Goal: Task Accomplishment & Management: Manage account settings

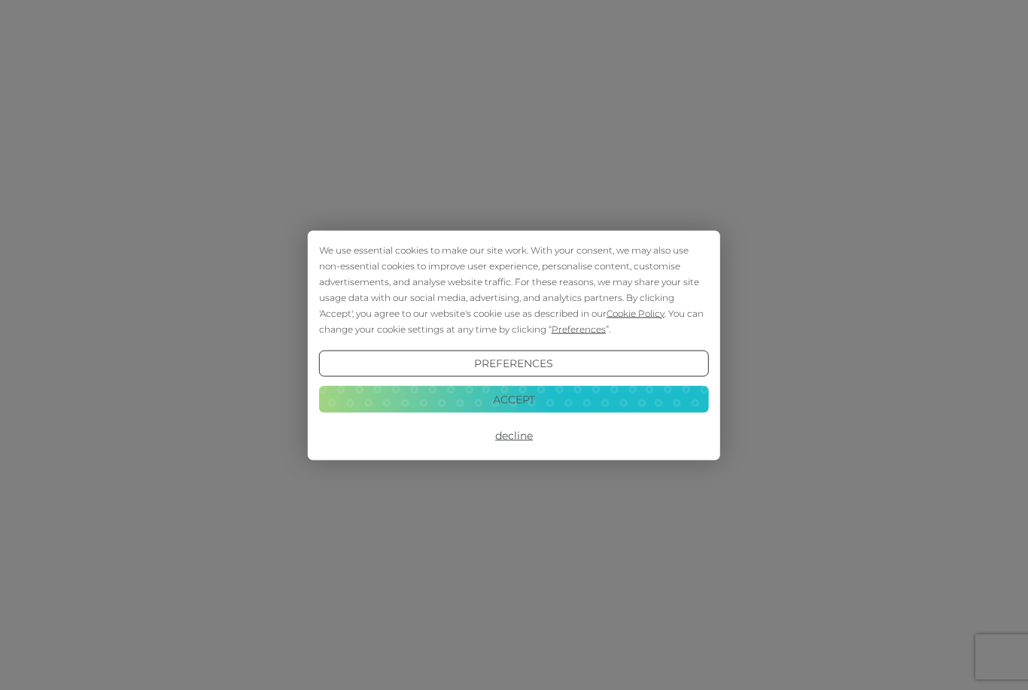
click at [552, 422] on button "Decline" at bounding box center [514, 435] width 390 height 27
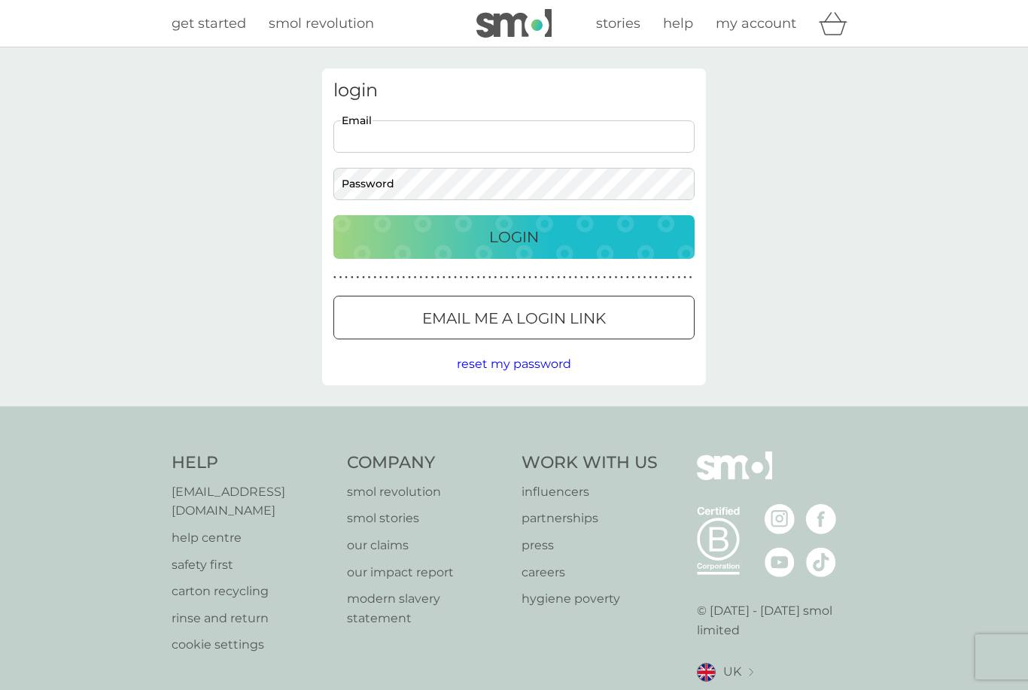
type input "nicolahughes001@gmail.com"
click at [514, 236] on button "Login" at bounding box center [513, 237] width 361 height 44
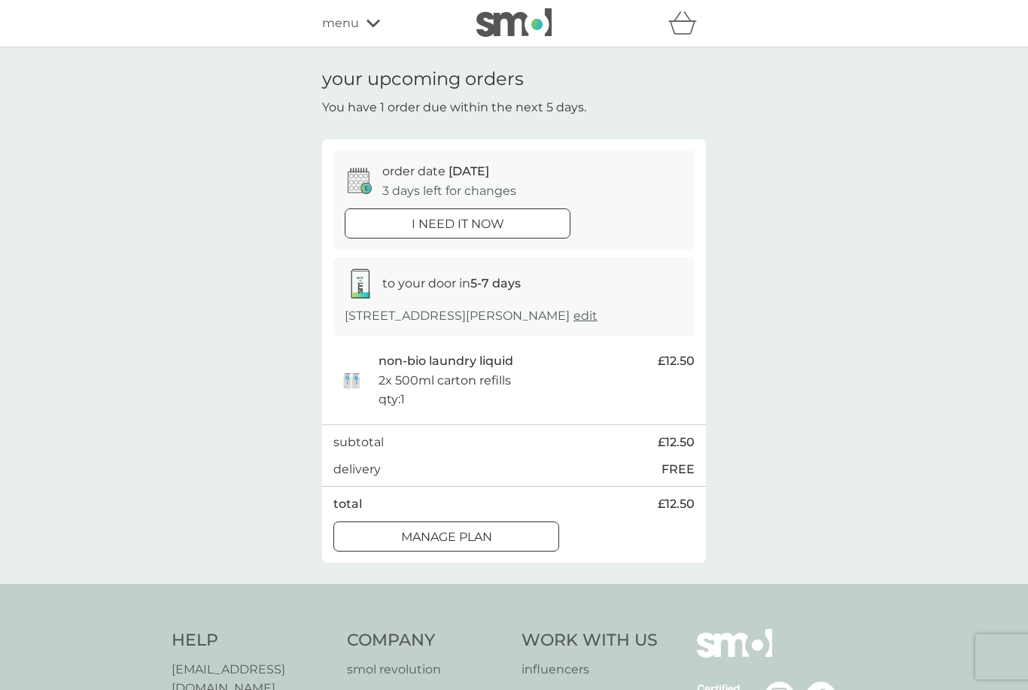
click at [506, 527] on div "Manage plan" at bounding box center [446, 537] width 224 height 20
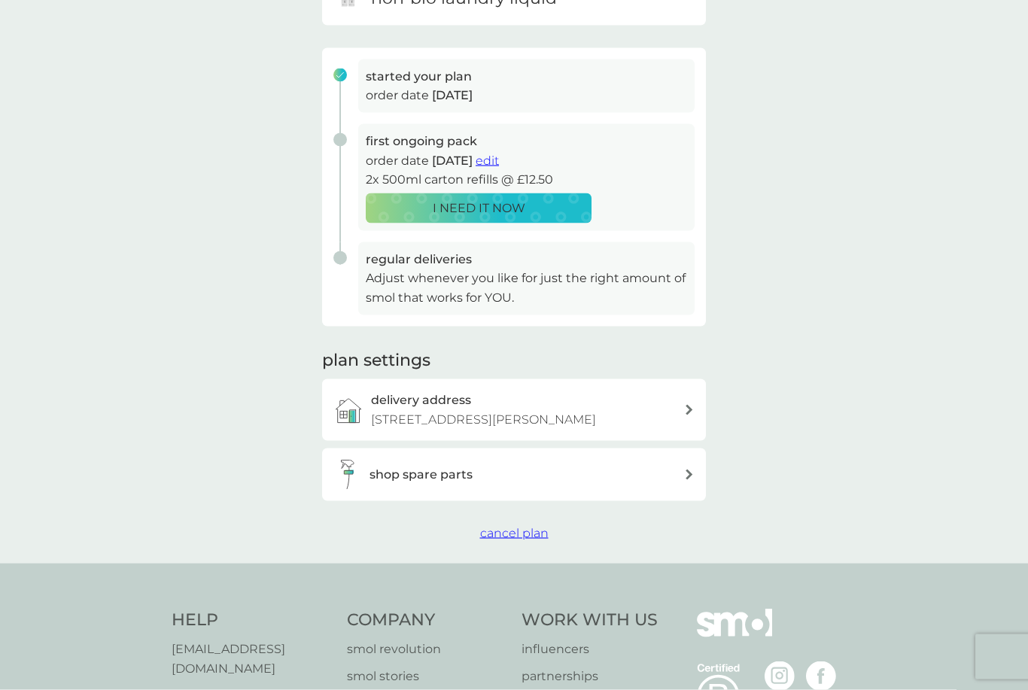
scroll to position [192, 0]
click at [519, 526] on span "cancel plan" at bounding box center [514, 532] width 68 height 14
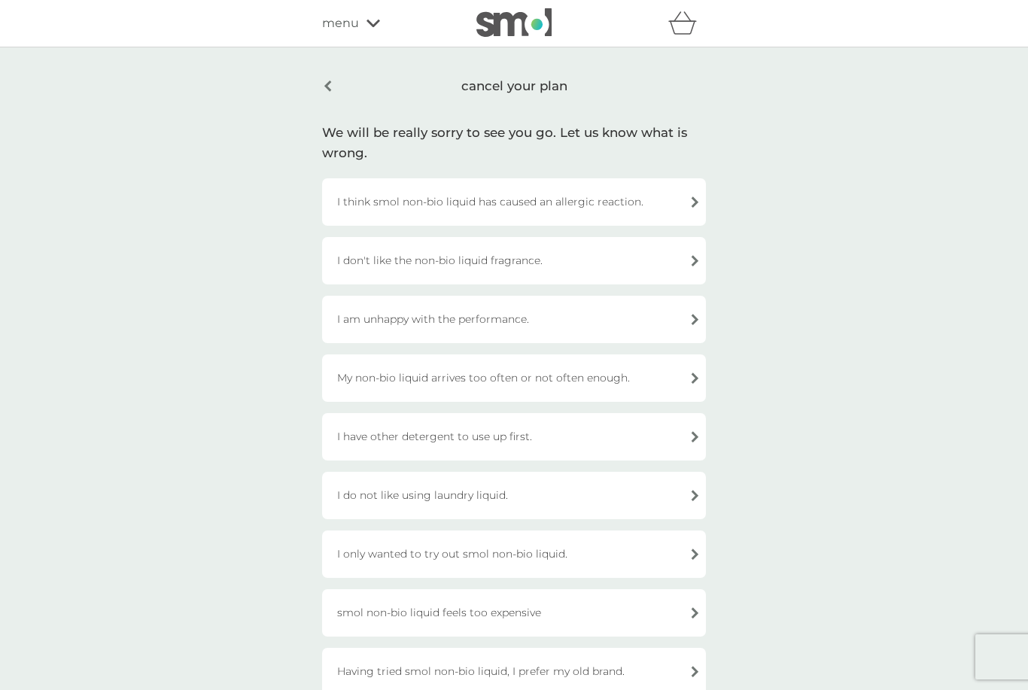
click at [679, 257] on div "I don't like the non-bio liquid fragrance." at bounding box center [514, 260] width 384 height 47
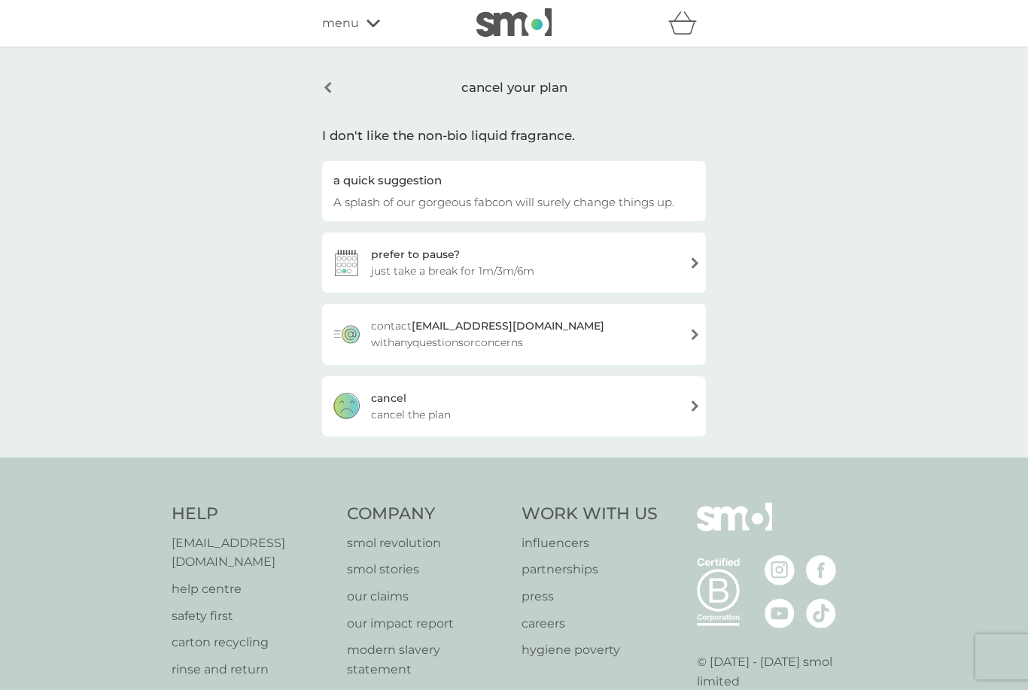
click at [390, 400] on div "cancel" at bounding box center [388, 398] width 35 height 17
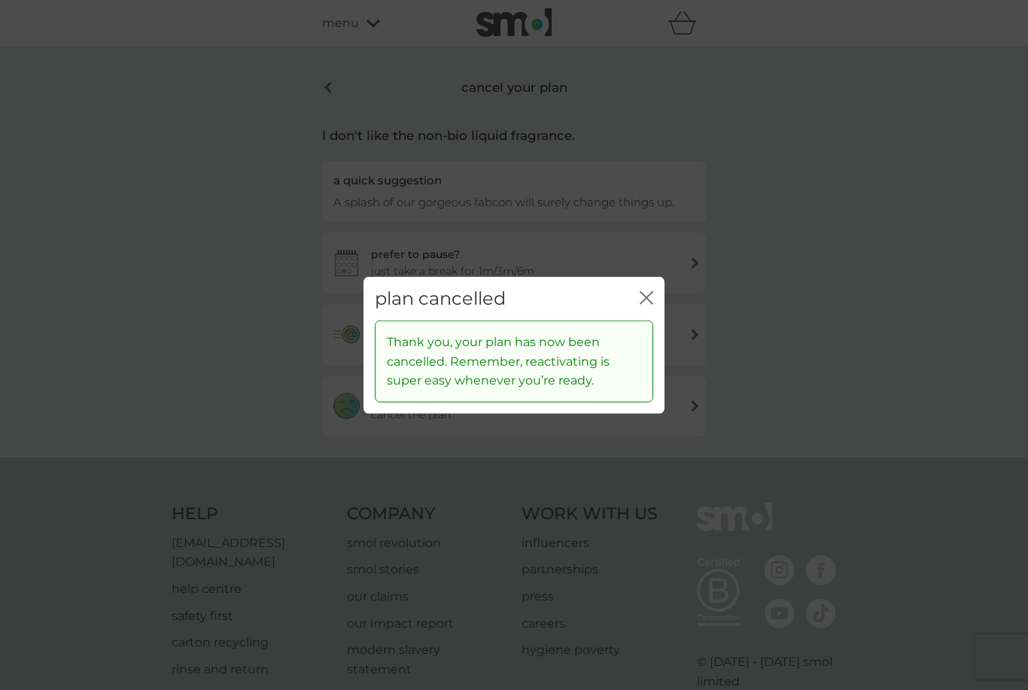
click at [646, 304] on icon "close" at bounding box center [647, 297] width 14 height 14
